Goal: Information Seeking & Learning: Learn about a topic

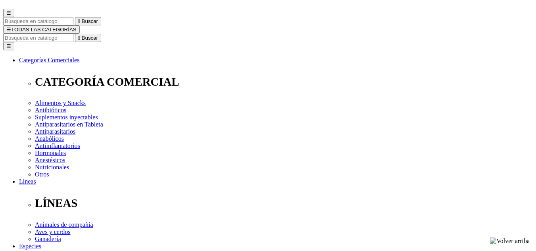
scroll to position [79, 0]
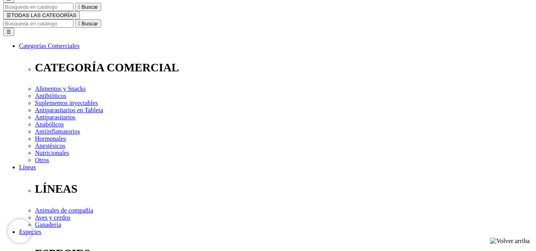
select select "74"
select select "214"
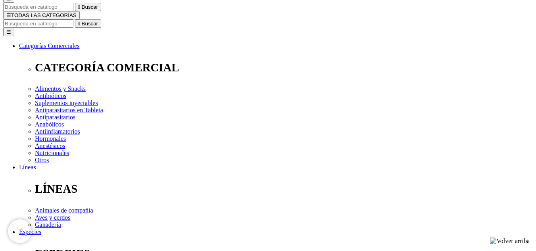
select select "2"
drag, startPoint x: 316, startPoint y: 157, endPoint x: 315, endPoint y: 162, distance: 4.8
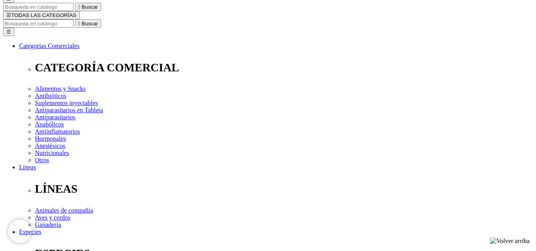
select select "5"
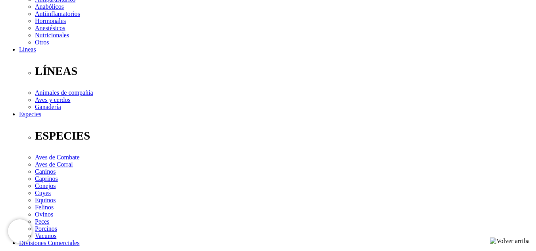
scroll to position [278, 0]
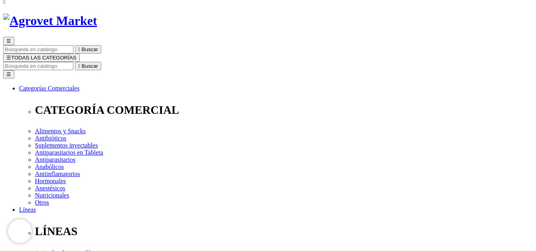
scroll to position [0, 0]
